Goal: Transaction & Acquisition: Obtain resource

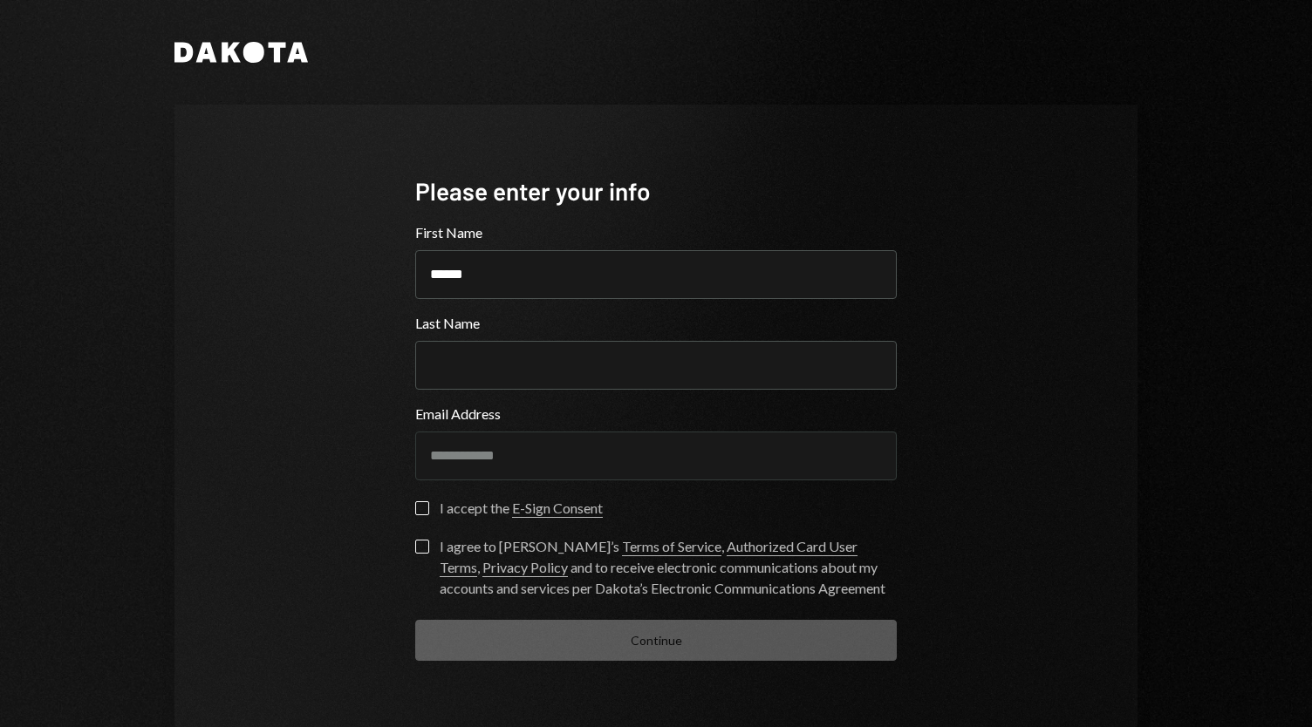
type input "******"
type input "*****"
click at [421, 506] on button "I accept the E-Sign Consent" at bounding box center [422, 508] width 14 height 14
click at [415, 546] on button "I agree to Dakota’s Terms of Service , Authorized Card User Terms , Privacy Pol…" at bounding box center [422, 547] width 14 height 14
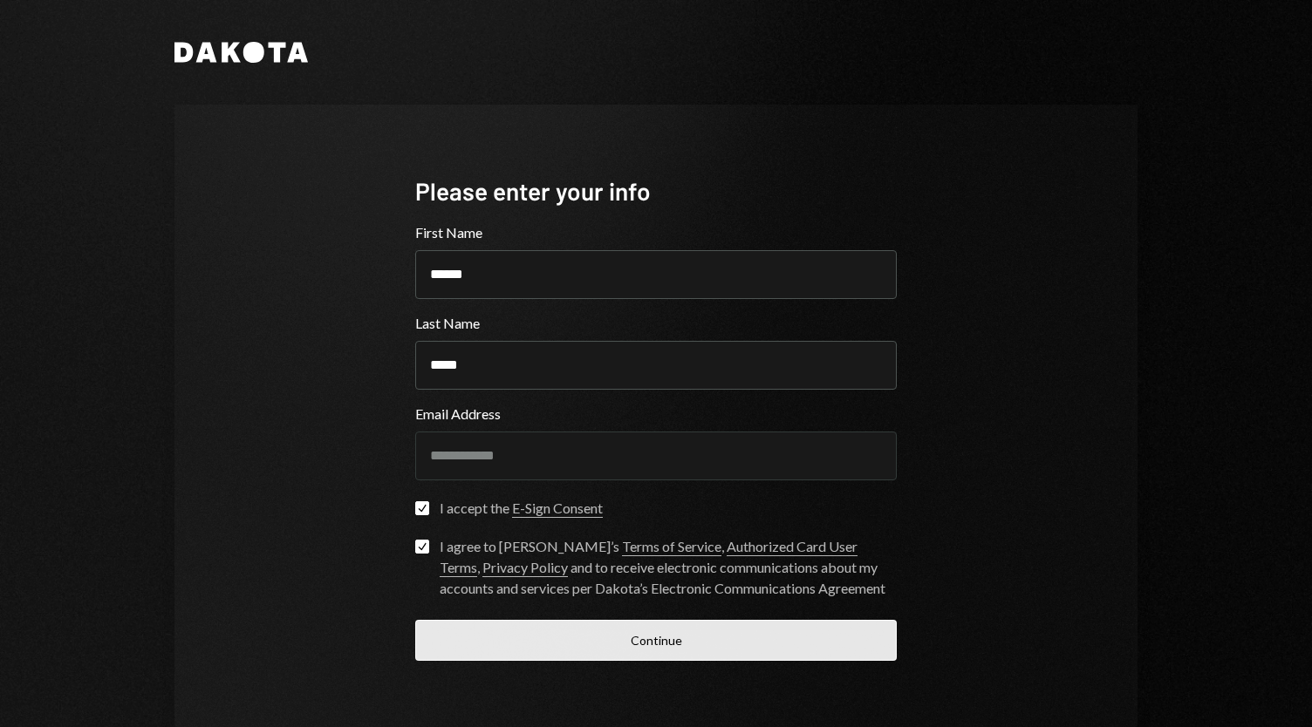
click at [724, 649] on button "Continue" at bounding box center [655, 640] width 481 height 41
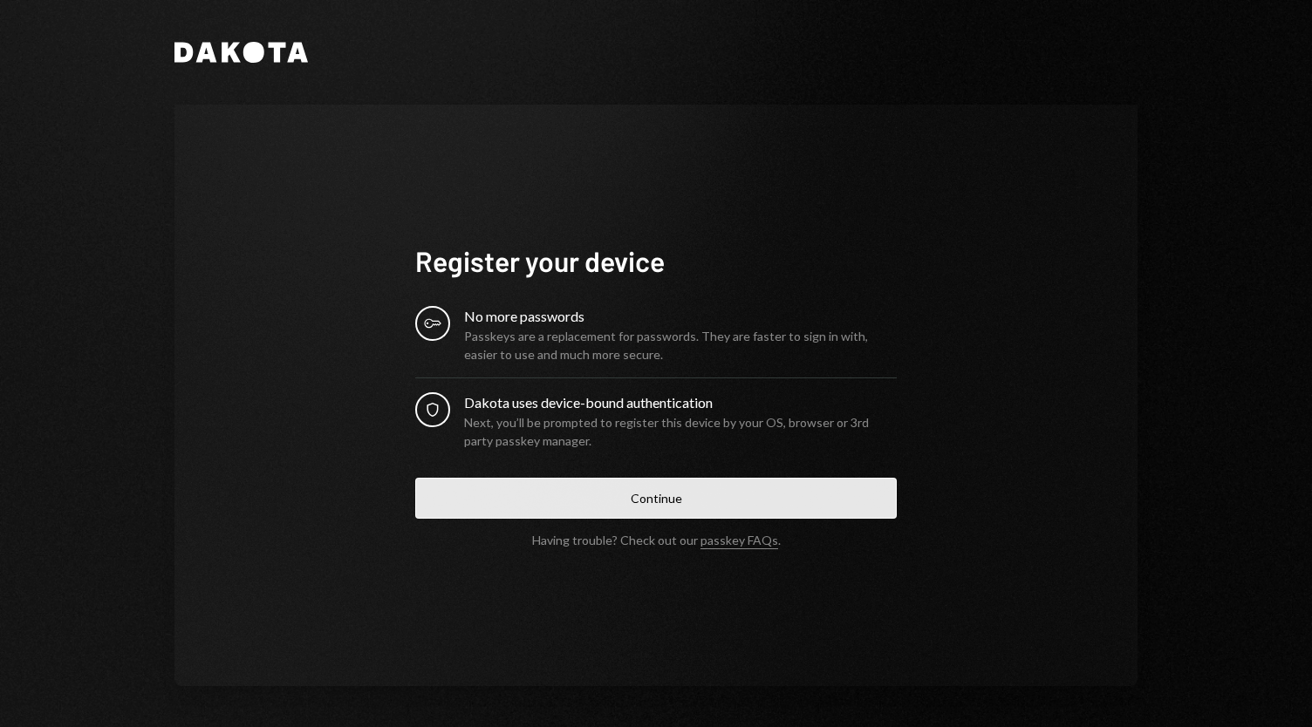
click at [644, 494] on button "Continue" at bounding box center [655, 498] width 481 height 41
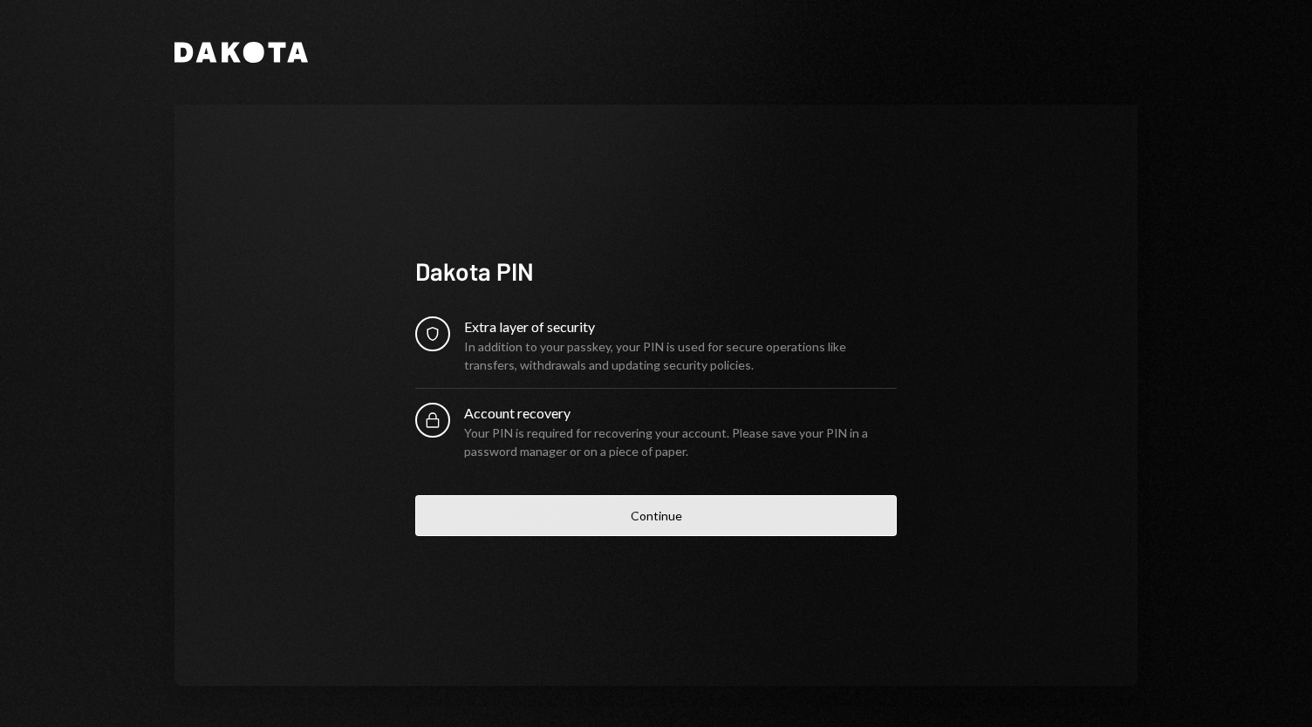
click at [688, 517] on button "Continue" at bounding box center [655, 515] width 481 height 41
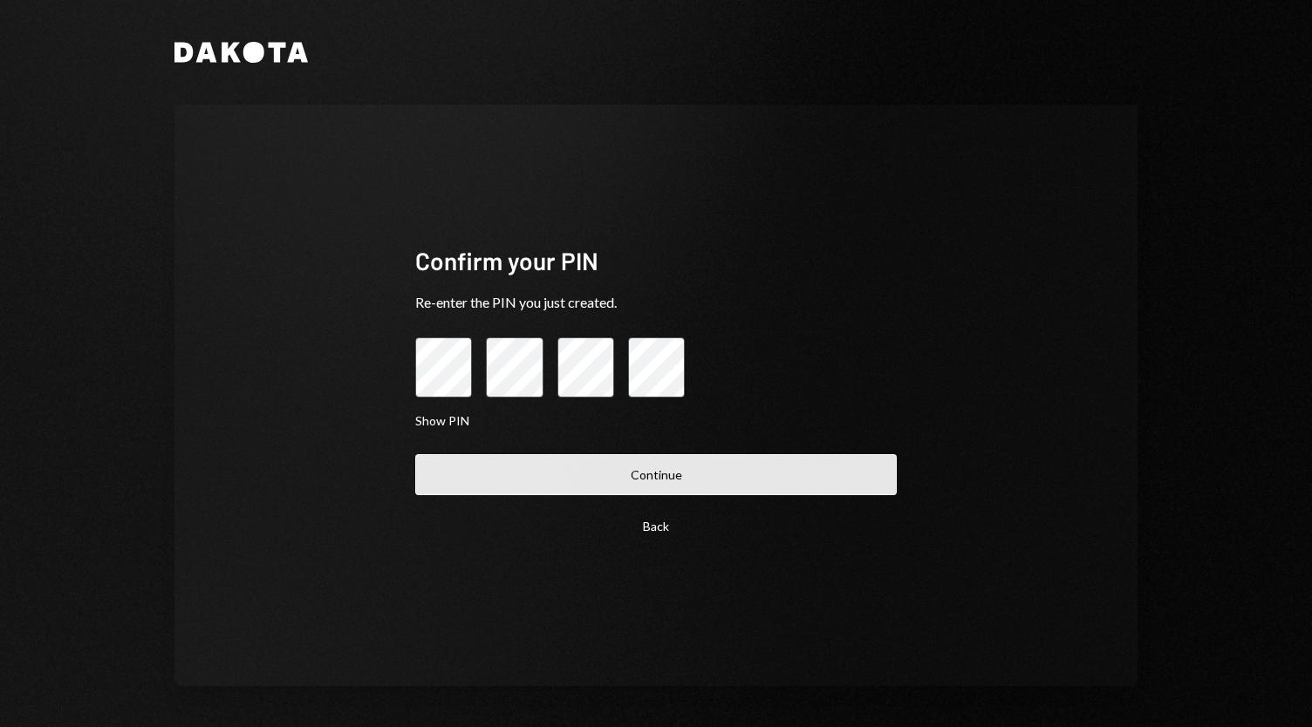
click at [726, 481] on button "Continue" at bounding box center [655, 474] width 481 height 41
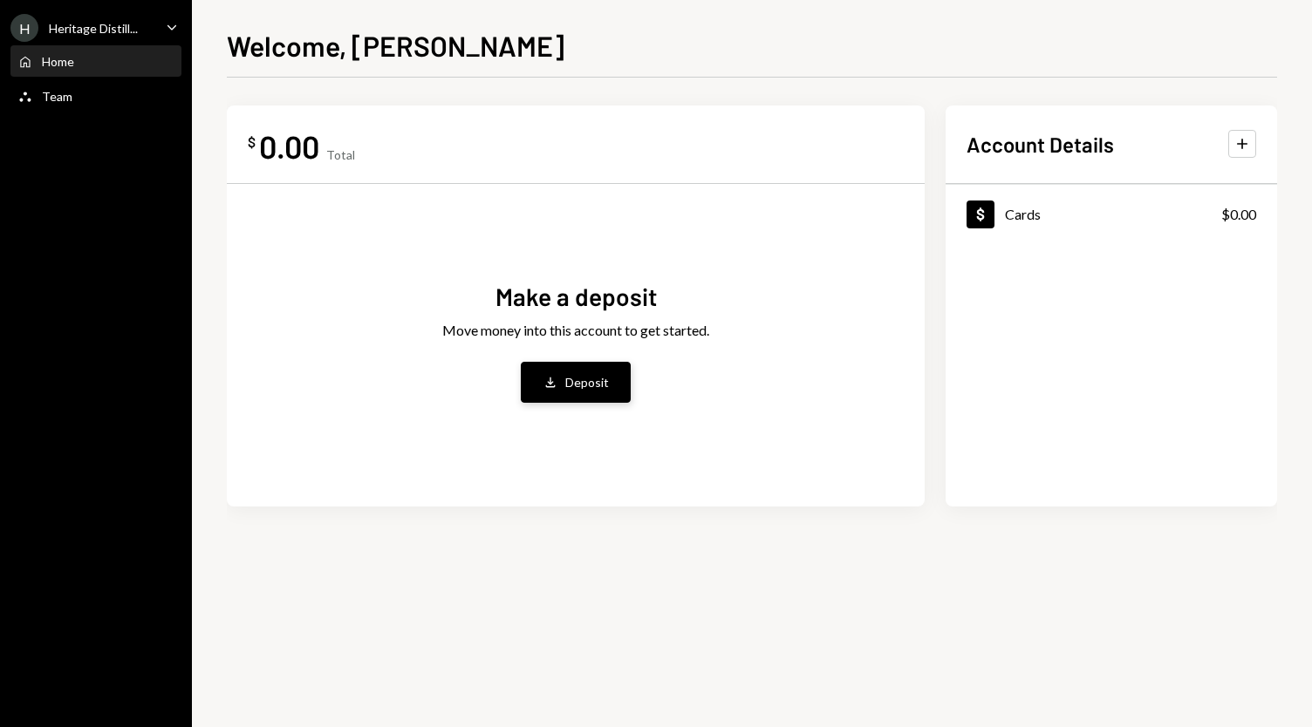
click at [580, 393] on button "Deposit Deposit" at bounding box center [576, 382] width 110 height 41
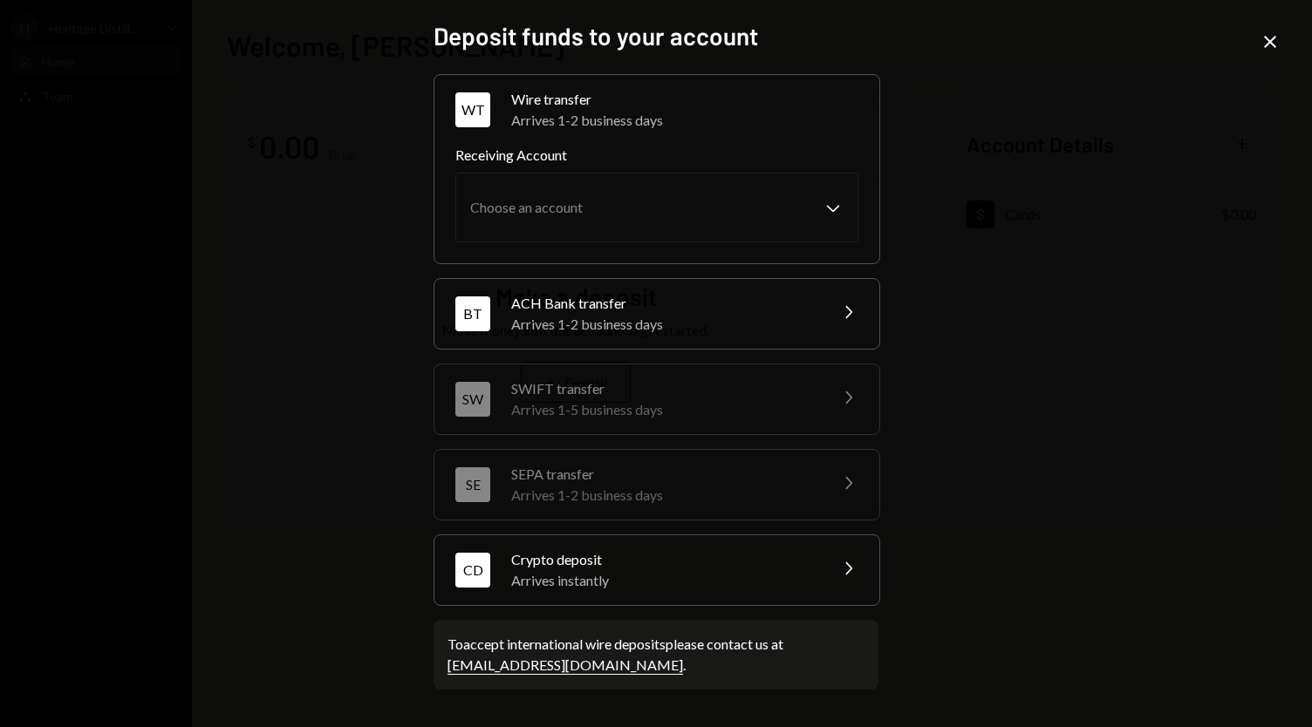
click at [641, 575] on div "Arrives instantly" at bounding box center [663, 580] width 305 height 21
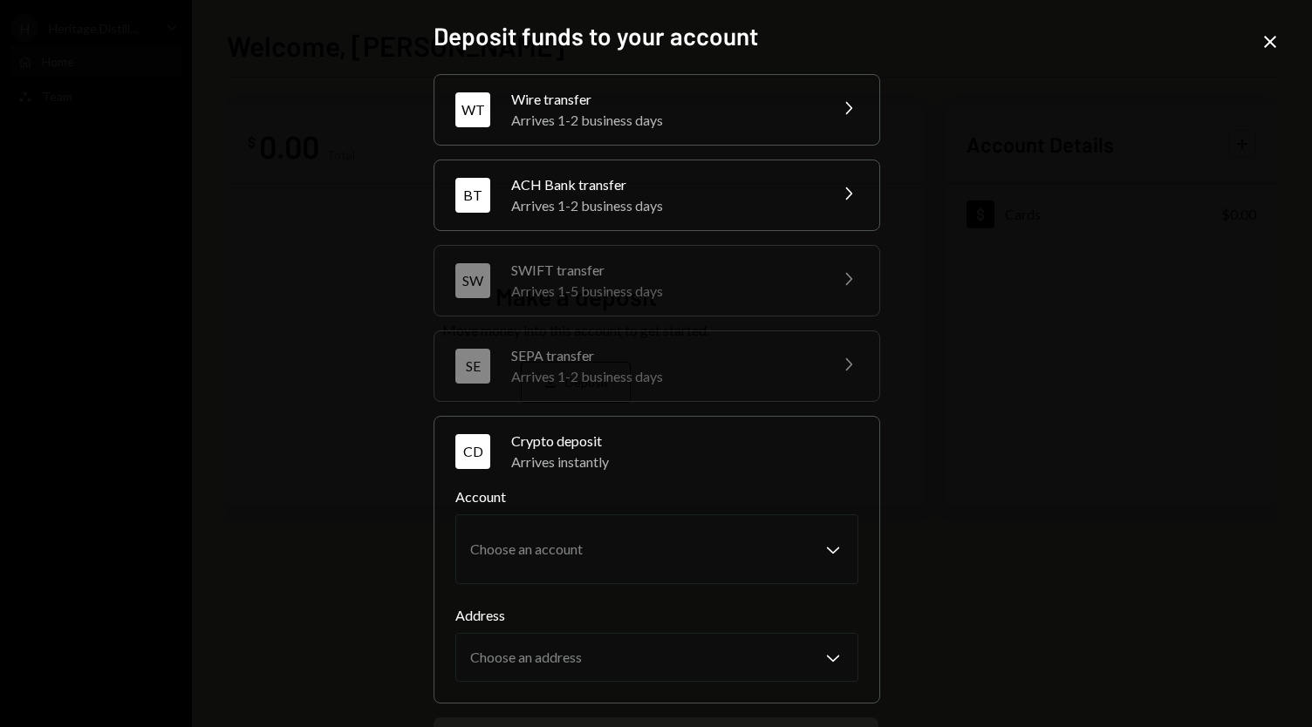
click at [1266, 47] on icon "Close" at bounding box center [1269, 41] width 21 height 21
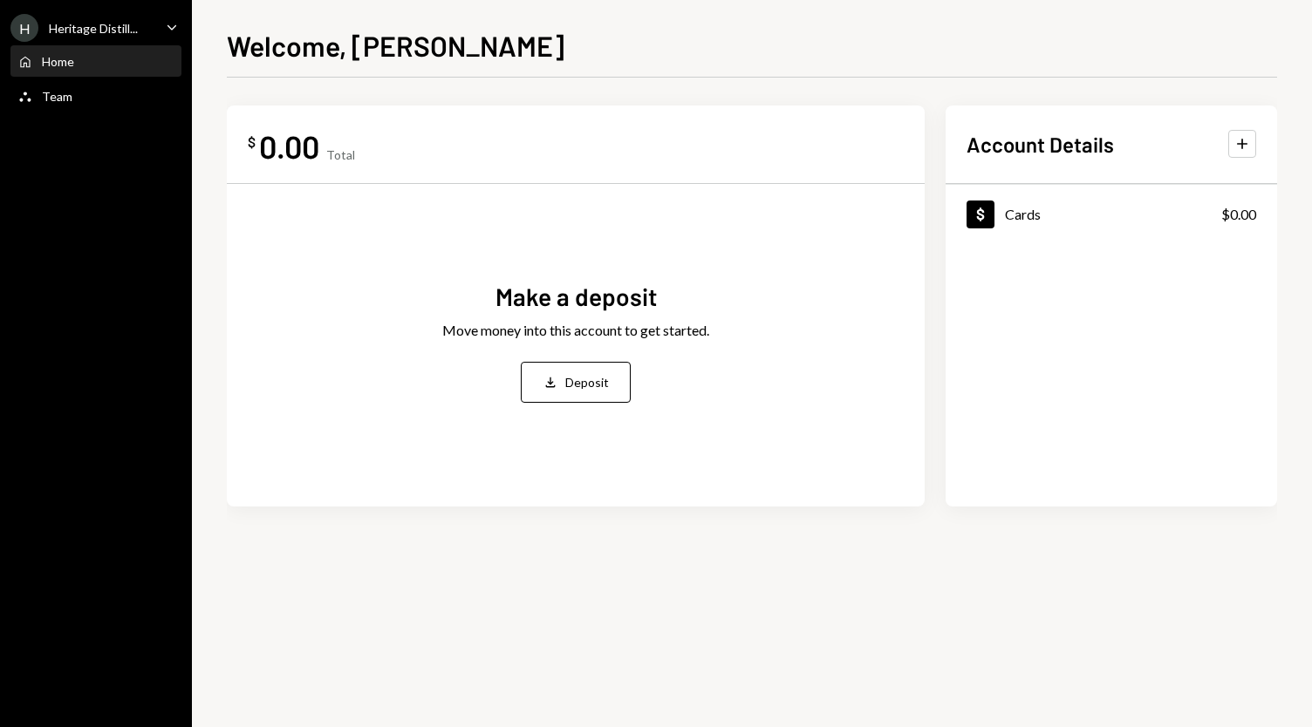
click at [98, 470] on div "H Heritage Distill... Caret Down Home Home Team Team" at bounding box center [96, 363] width 192 height 727
click at [47, 105] on div "Team Team" at bounding box center [95, 97] width 157 height 30
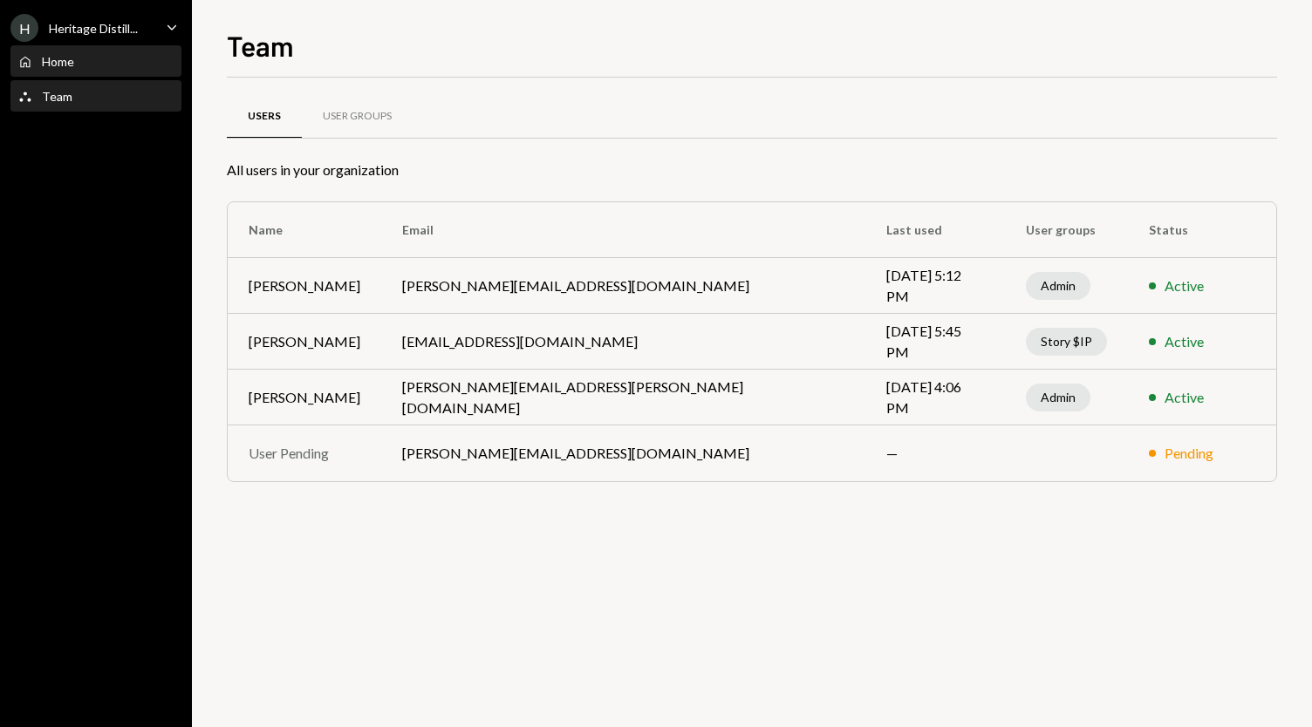
click at [64, 65] on div "Home" at bounding box center [58, 61] width 32 height 15
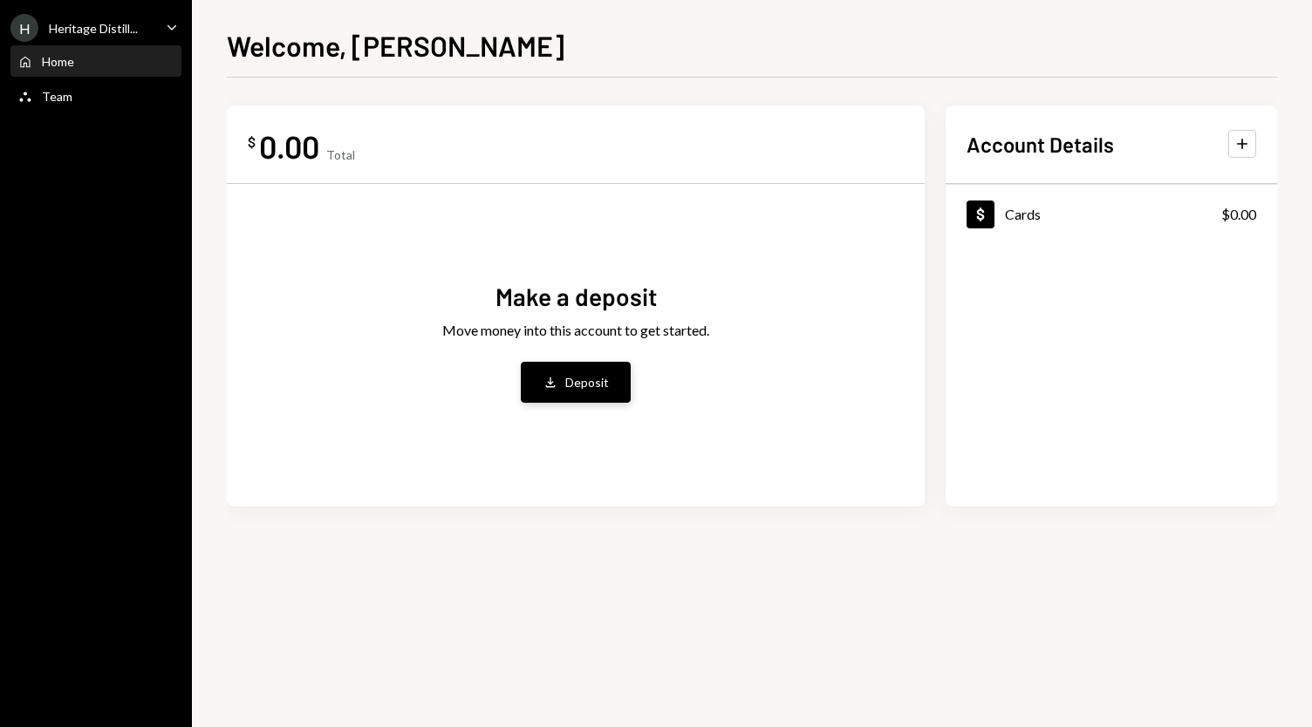
click at [571, 372] on button "Deposit Deposit" at bounding box center [576, 382] width 110 height 41
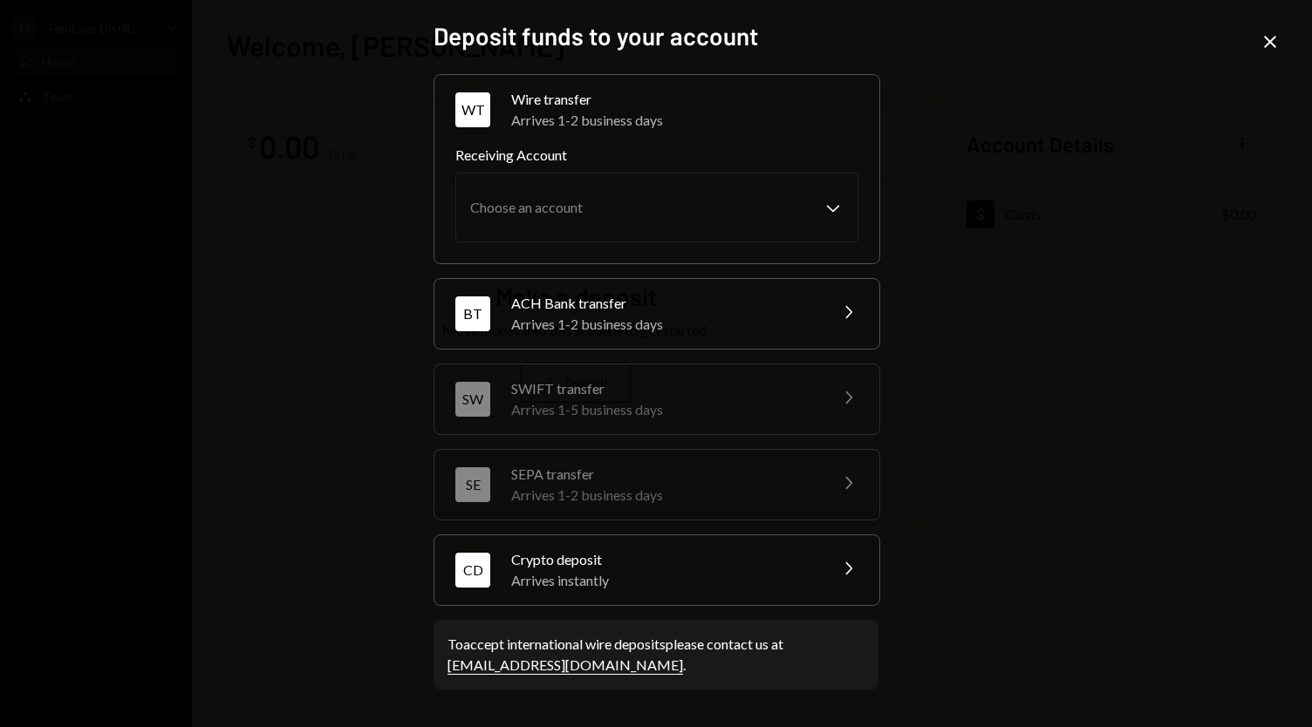
click at [610, 578] on div "Arrives instantly" at bounding box center [663, 580] width 305 height 21
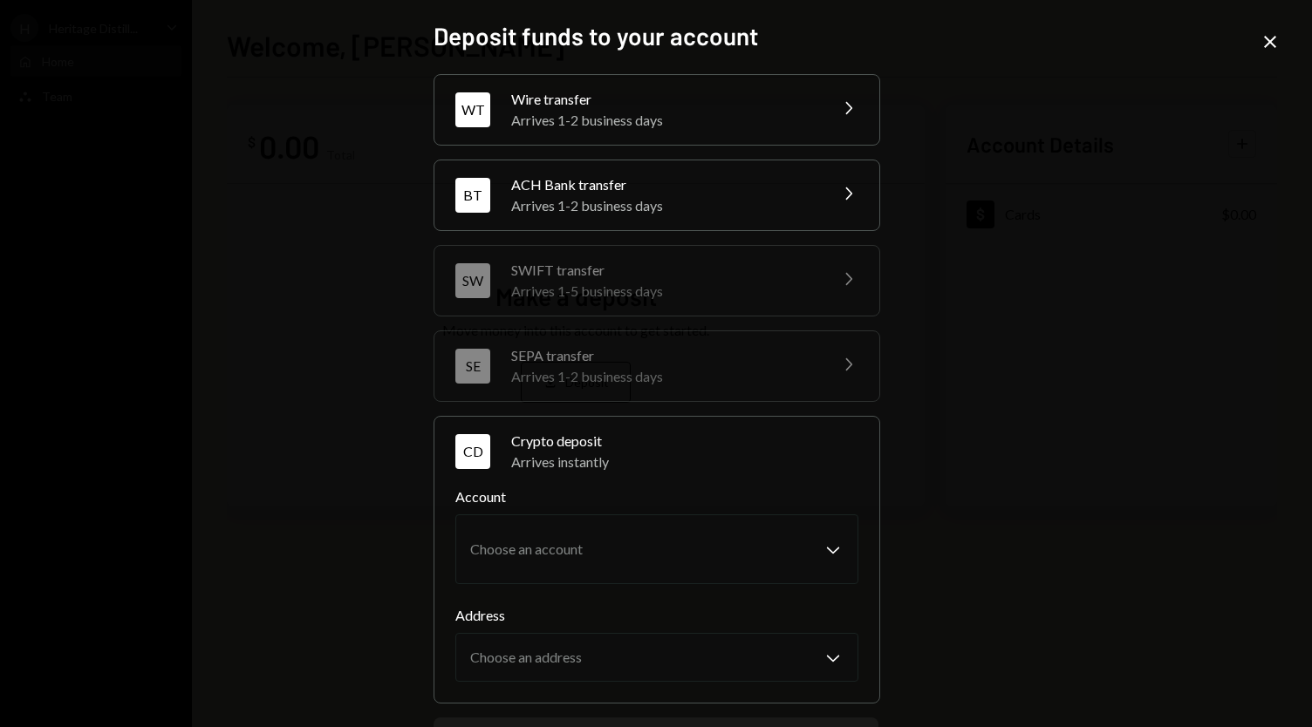
click at [51, 400] on div "Deposit funds to your account WT Wire transfer Arrives 1-2 business days Chevro…" at bounding box center [656, 363] width 1312 height 727
click at [127, 237] on div "Deposit funds to your account WT Wire transfer Arrives 1-2 business days Chevro…" at bounding box center [656, 363] width 1312 height 727
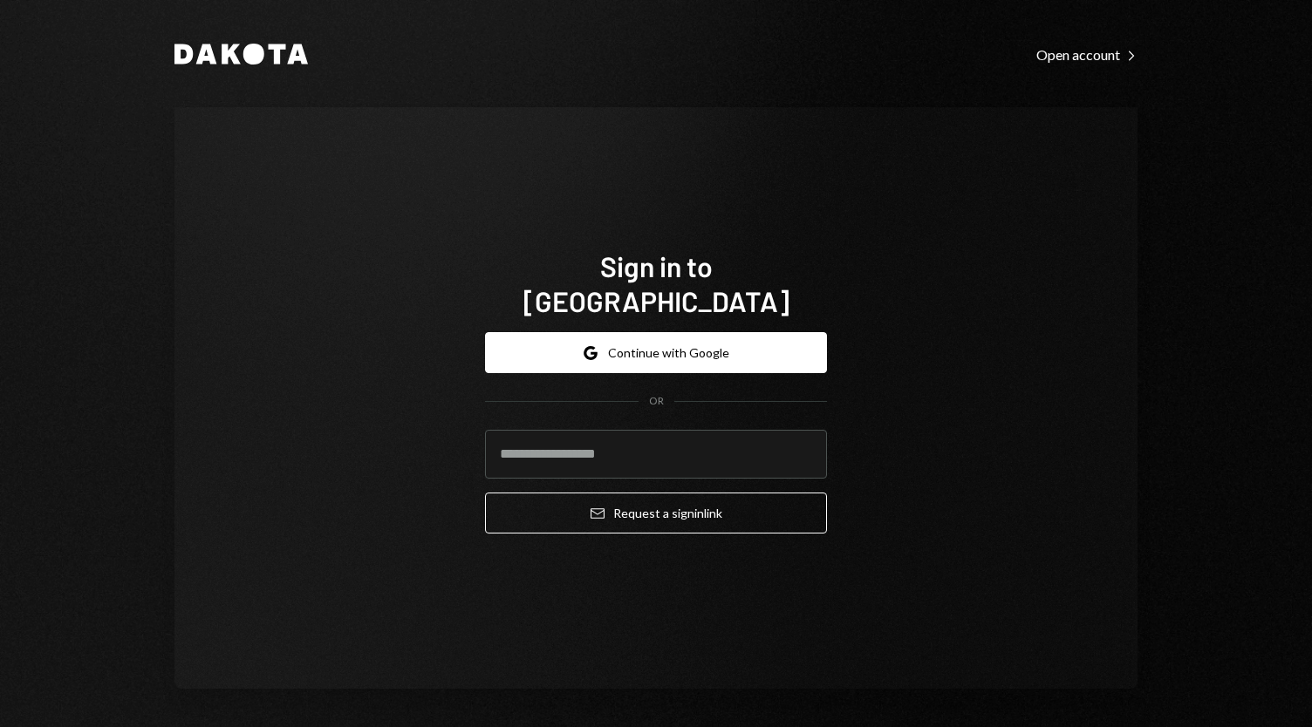
click at [297, 428] on div "Sign in to Dakota Google Continue with Google OR Email Request a sign in link" at bounding box center [655, 398] width 963 height 582
click at [155, 413] on div "Dakota Open account Right Caret Sign in to Dakota Google Continue with Google O…" at bounding box center [656, 365] width 1047 height 731
click at [602, 448] on input "email" at bounding box center [656, 454] width 342 height 49
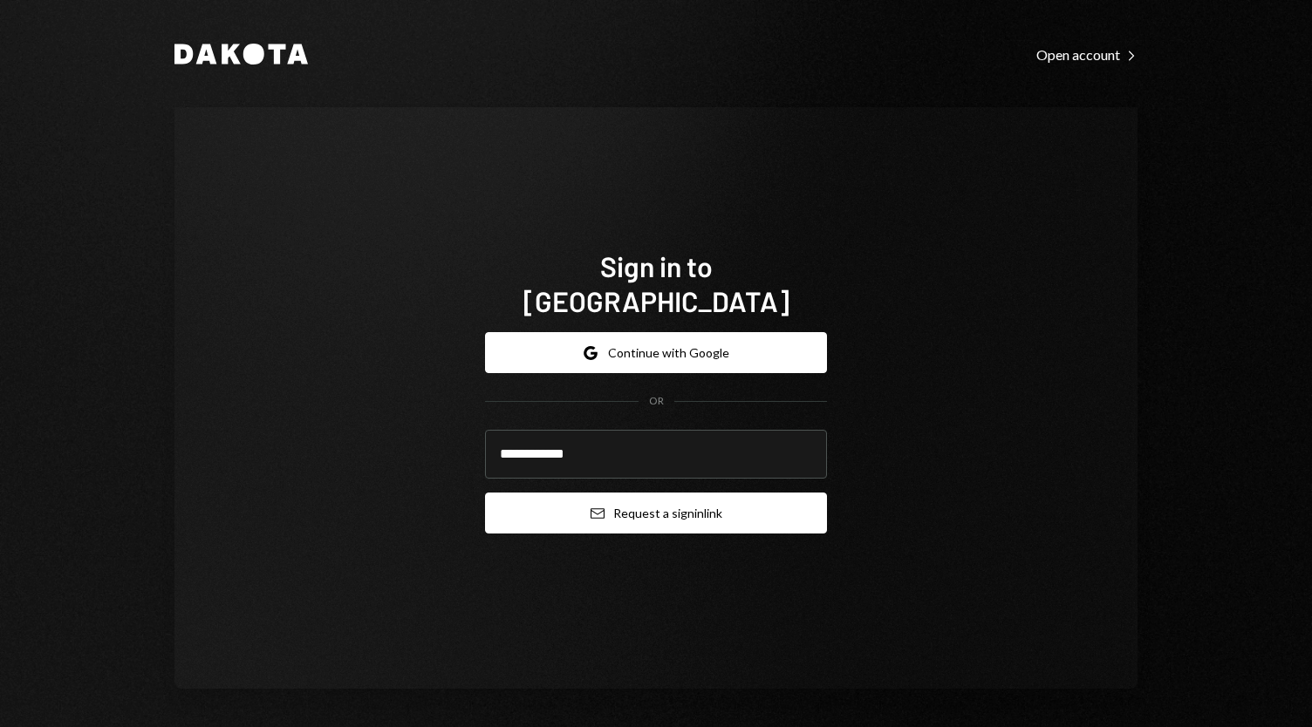
type input "**********"
click at [624, 493] on button "Email Request a sign in link" at bounding box center [656, 513] width 342 height 41
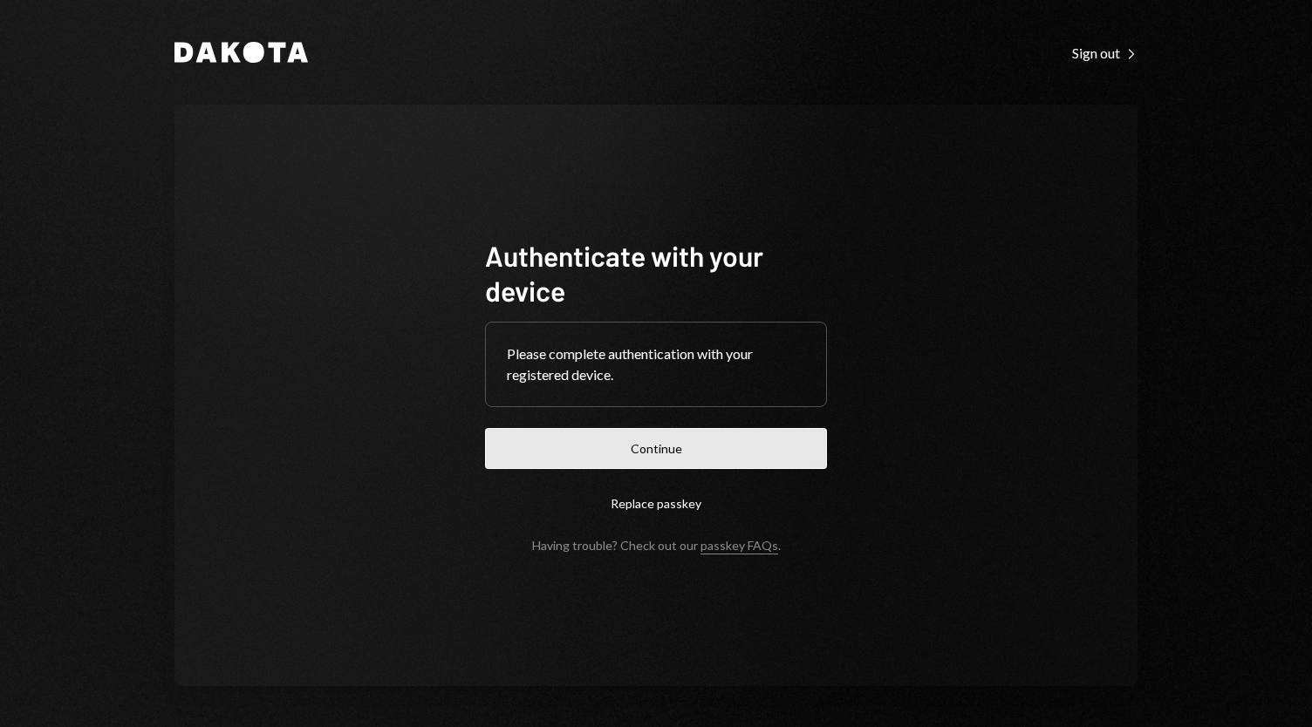
click at [645, 468] on button "Continue" at bounding box center [656, 448] width 342 height 41
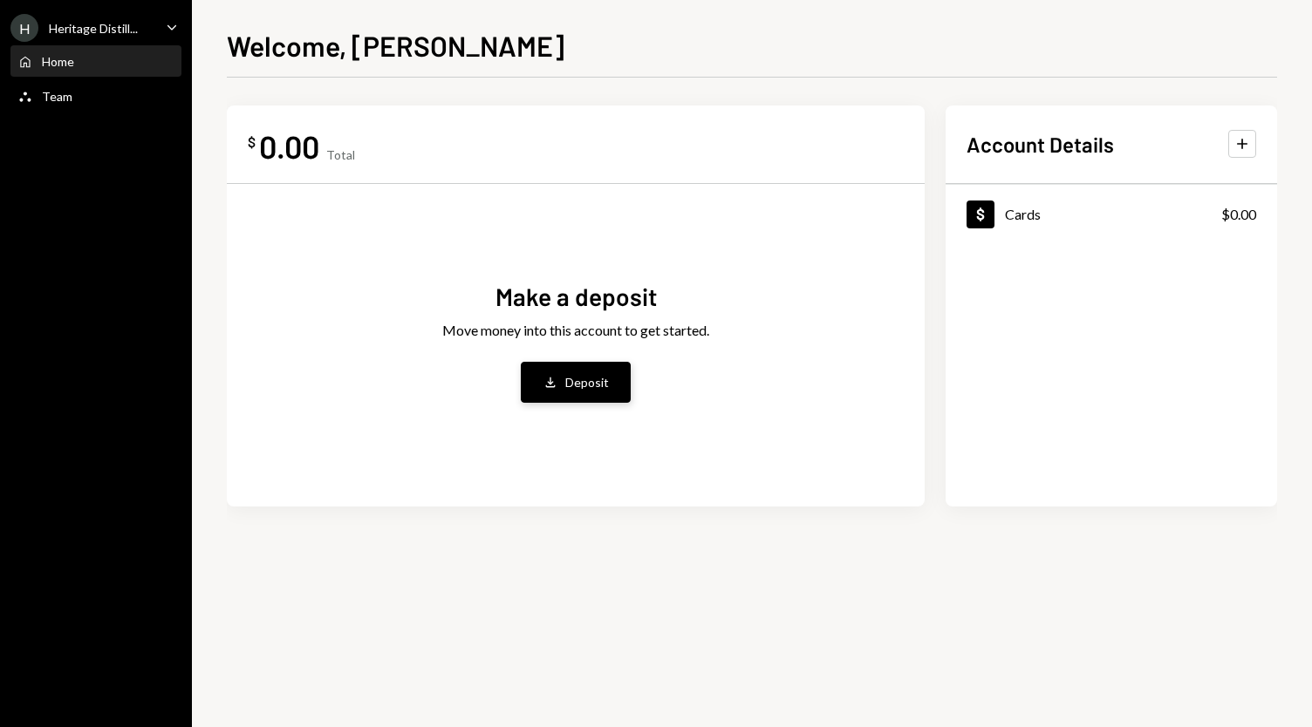
click at [556, 385] on icon "Deposit" at bounding box center [550, 383] width 16 height 16
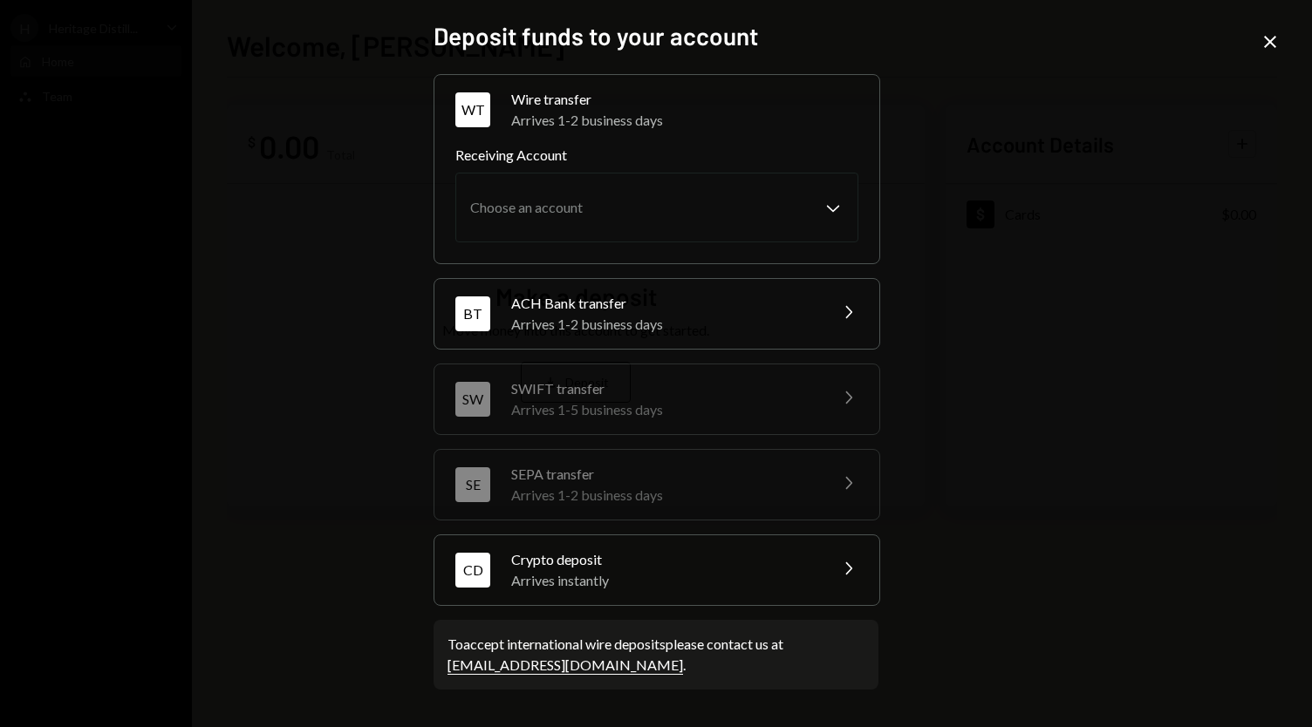
click at [623, 570] on div "Arrives instantly" at bounding box center [663, 580] width 305 height 21
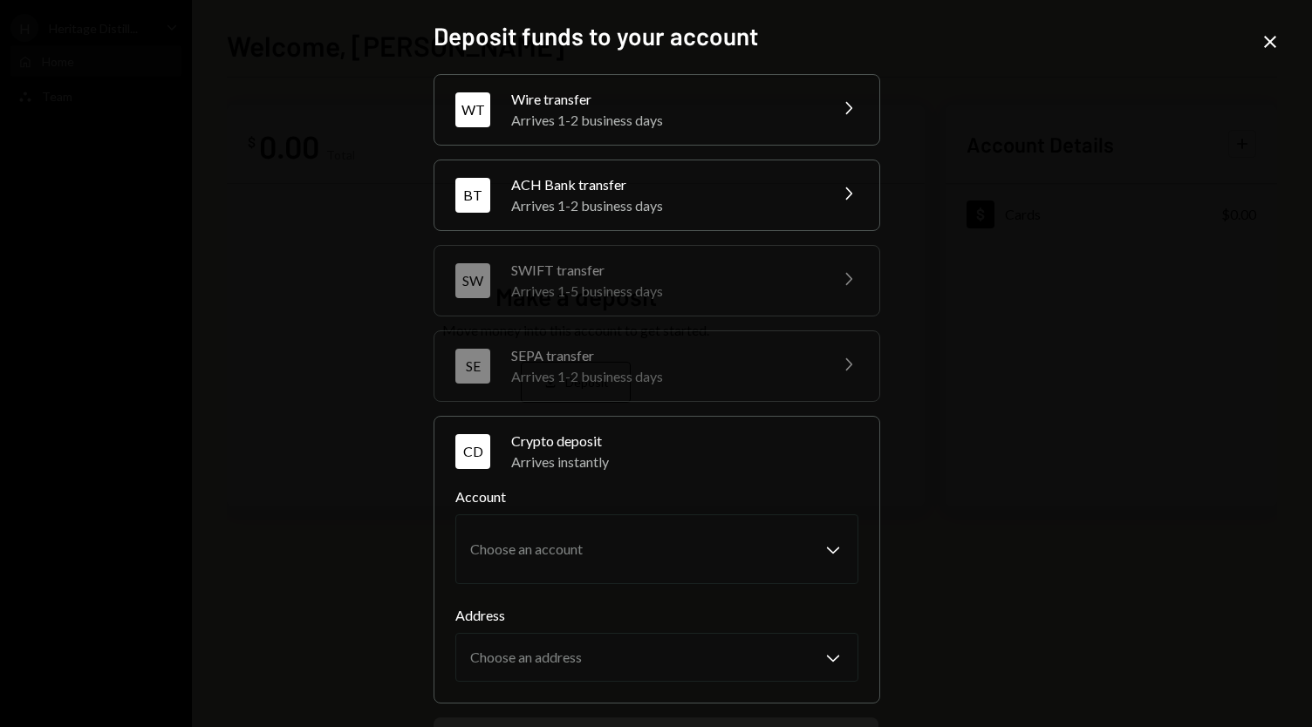
click at [188, 376] on div "Deposit funds to your account WT Wire transfer Arrives 1-2 business days Chevro…" at bounding box center [656, 363] width 1312 height 727
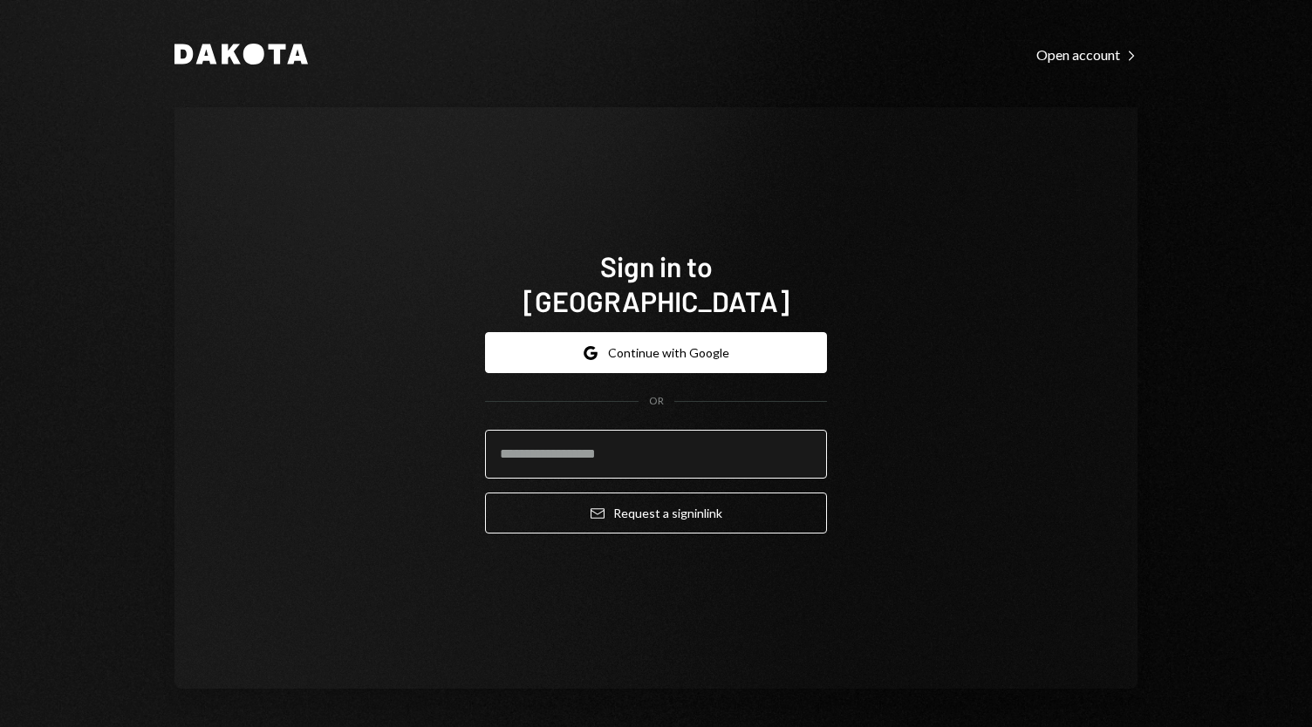
click at [568, 435] on input "email" at bounding box center [656, 454] width 342 height 49
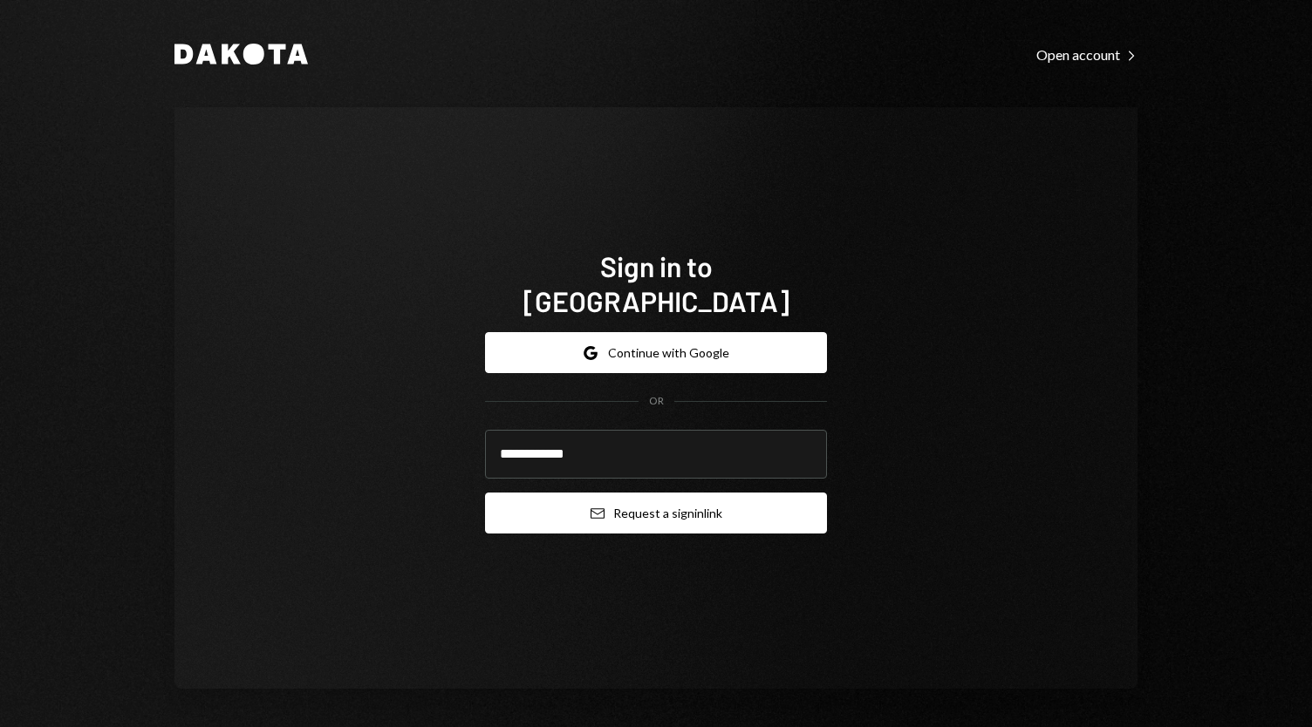
type input "**********"
click at [624, 497] on button "Email Request a sign in link" at bounding box center [656, 513] width 342 height 41
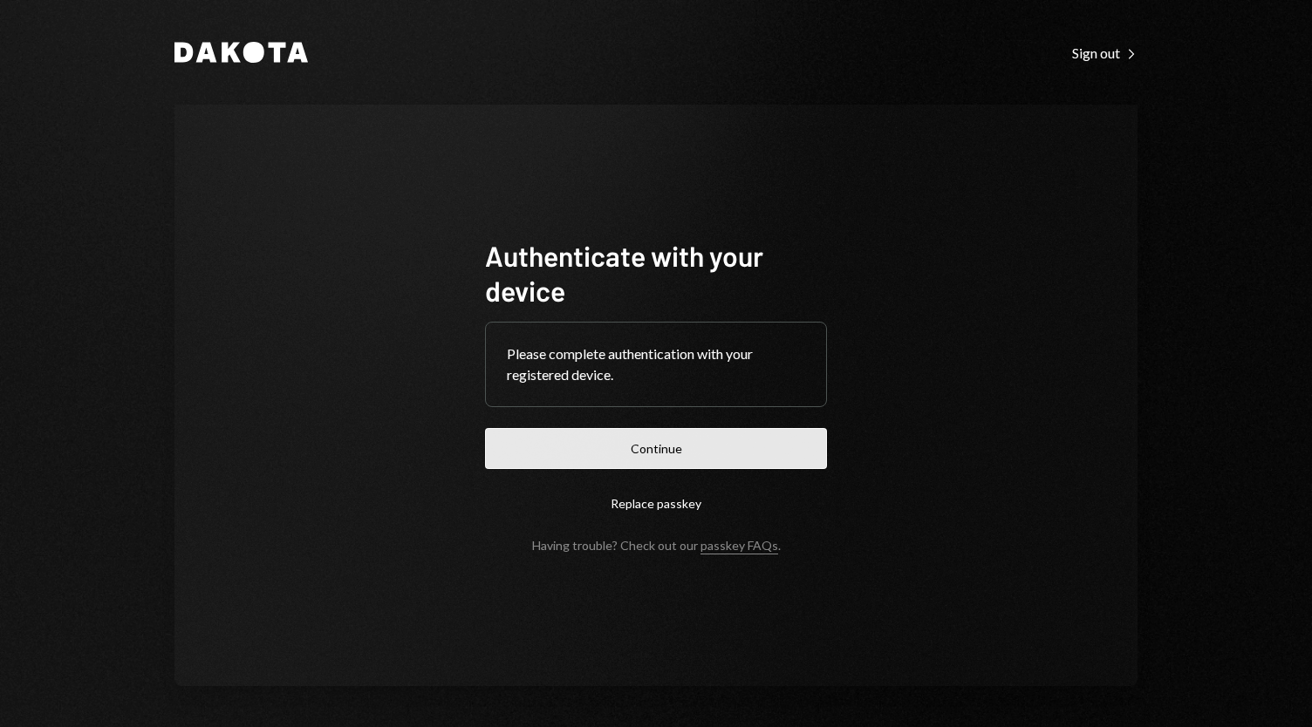
click at [662, 446] on button "Continue" at bounding box center [656, 448] width 342 height 41
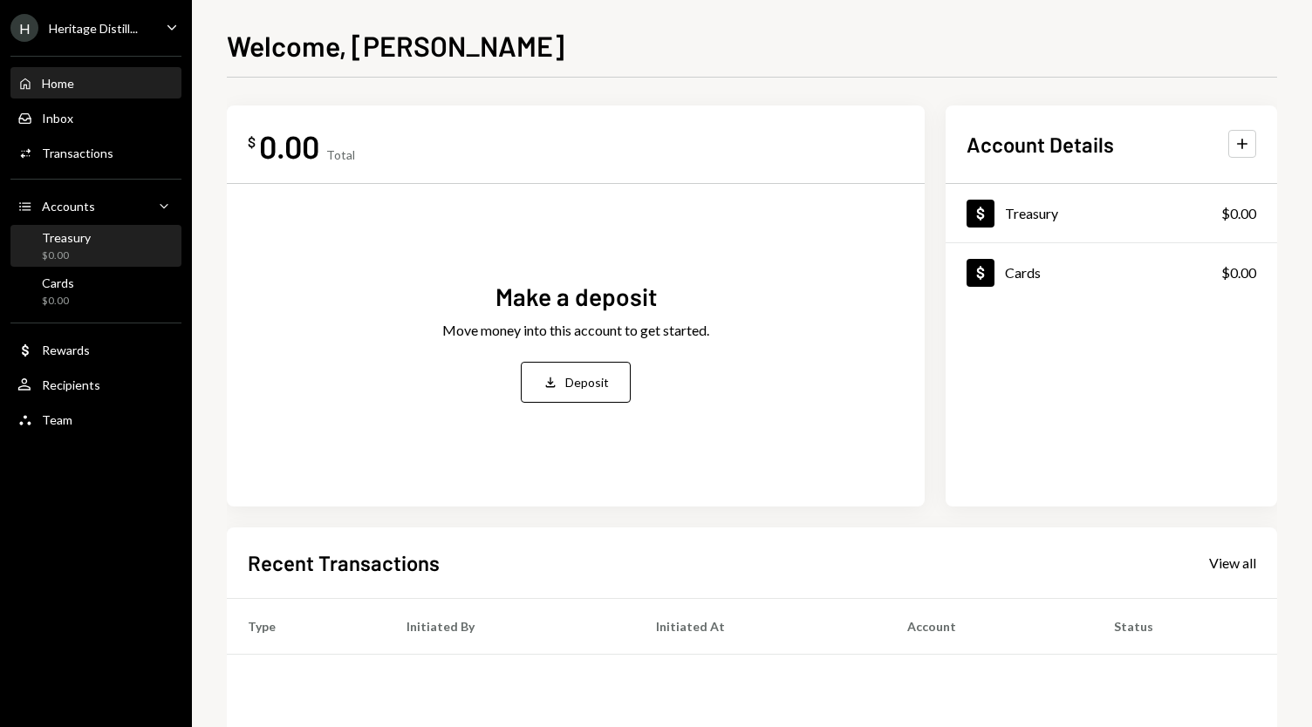
click at [109, 238] on div "Treasury $0.00" at bounding box center [95, 246] width 157 height 33
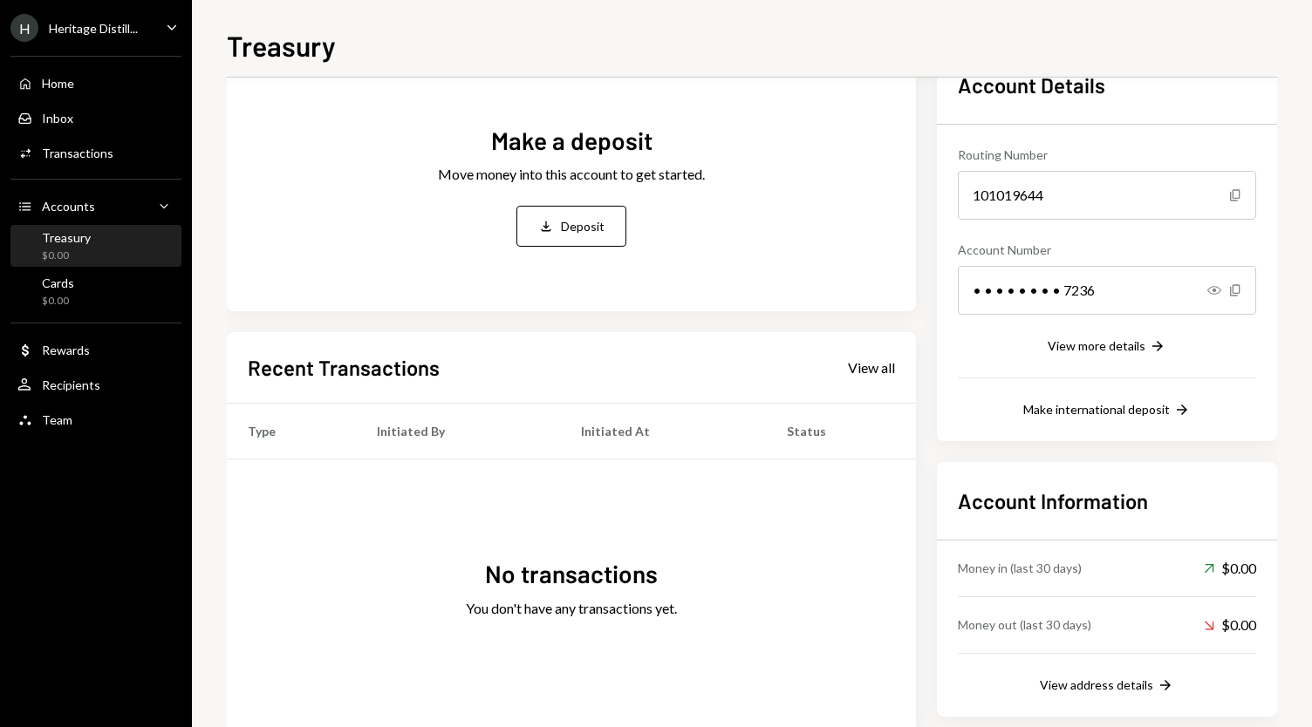
scroll to position [116, 0]
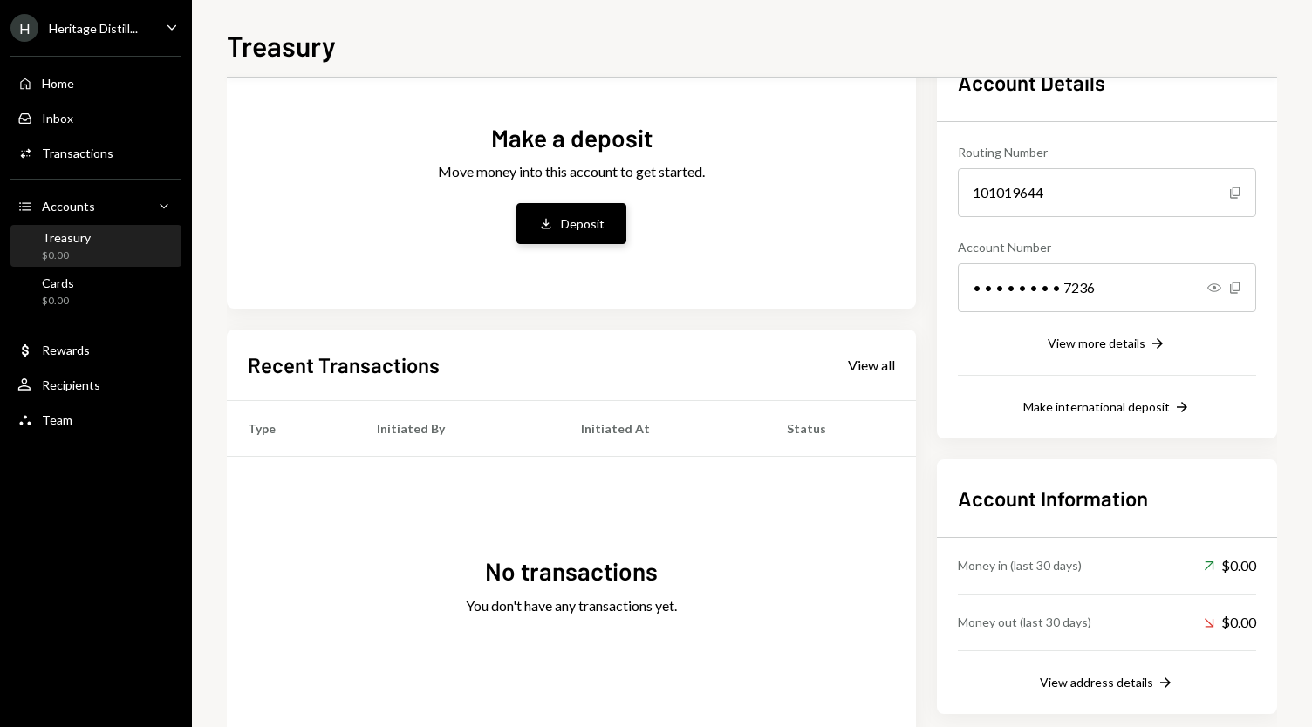
click at [567, 228] on div "Deposit" at bounding box center [583, 224] width 44 height 18
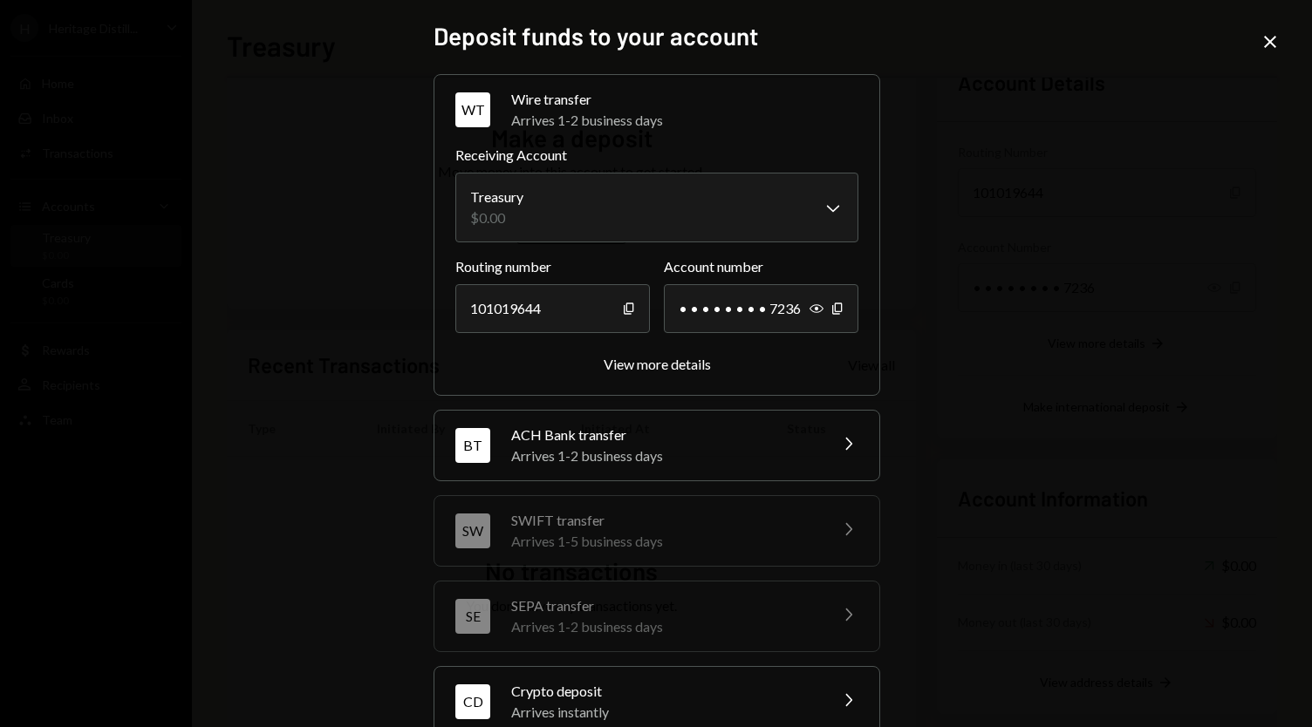
scroll to position [85, 0]
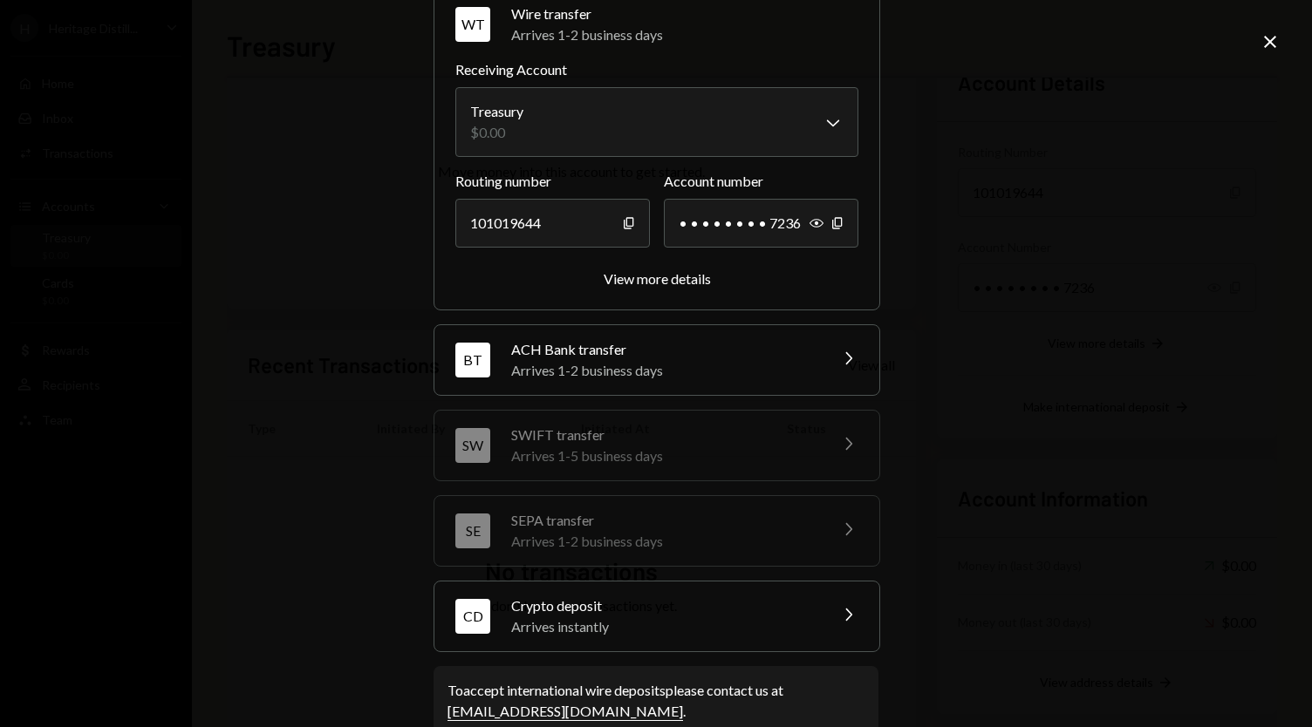
click at [672, 617] on div "Arrives instantly" at bounding box center [663, 627] width 305 height 21
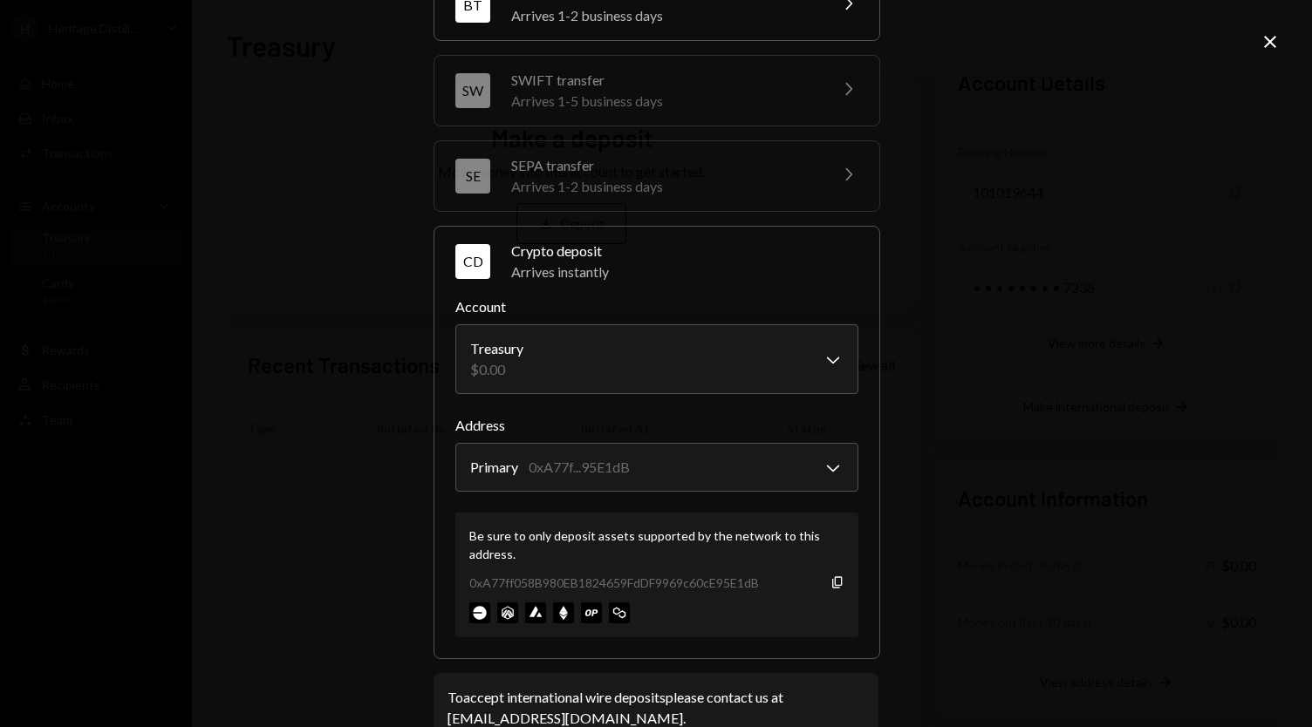
scroll to position [230, 0]
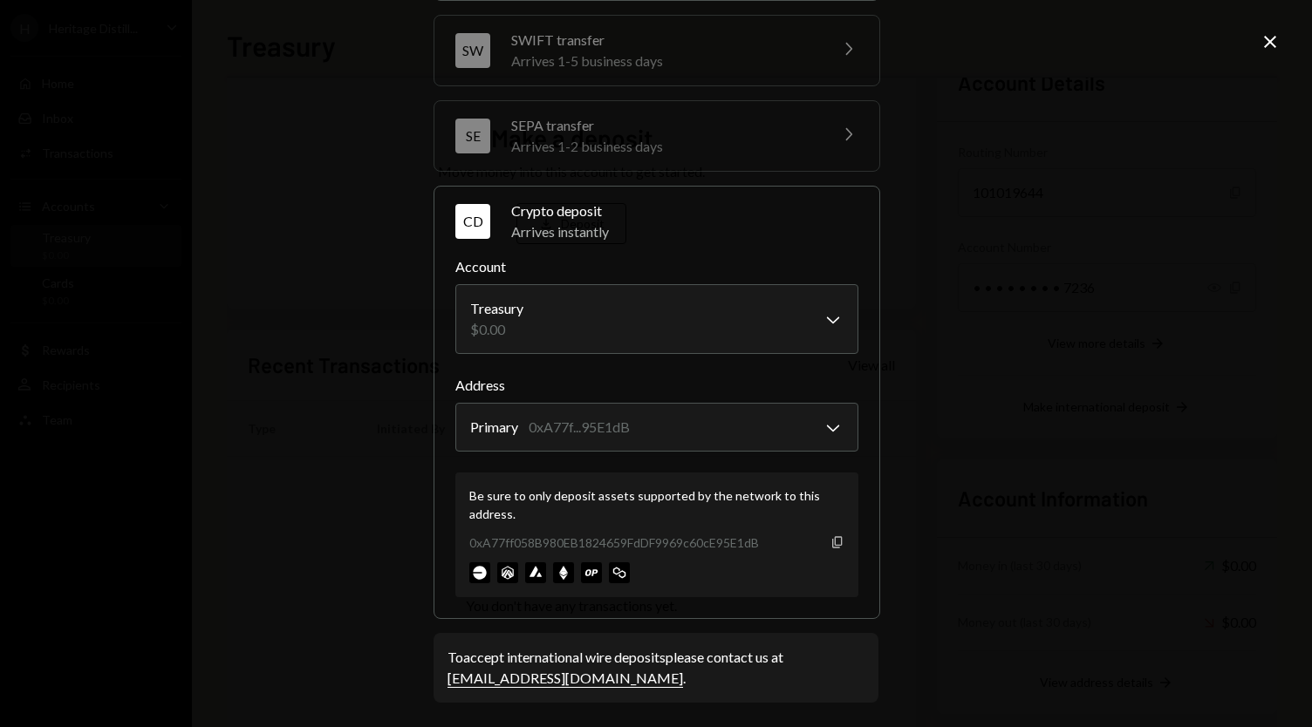
click at [832, 536] on icon "button" at bounding box center [837, 541] width 10 height 11
drag, startPoint x: 1158, startPoint y: 400, endPoint x: 928, endPoint y: 1, distance: 461.0
click at [1158, 400] on div "**********" at bounding box center [656, 363] width 1312 height 727
